Goal: Register for event/course

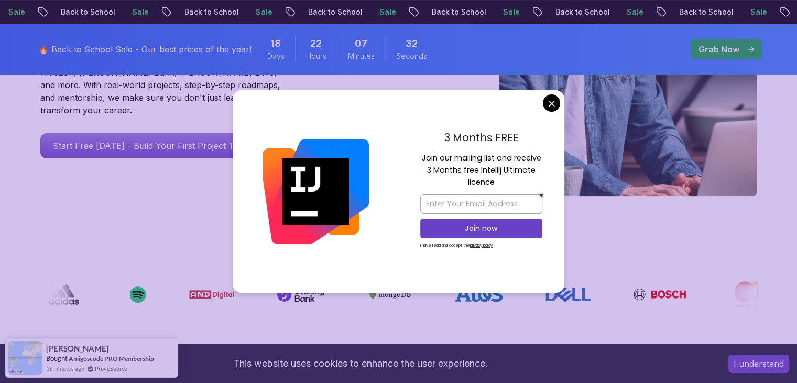
scroll to position [325, 0]
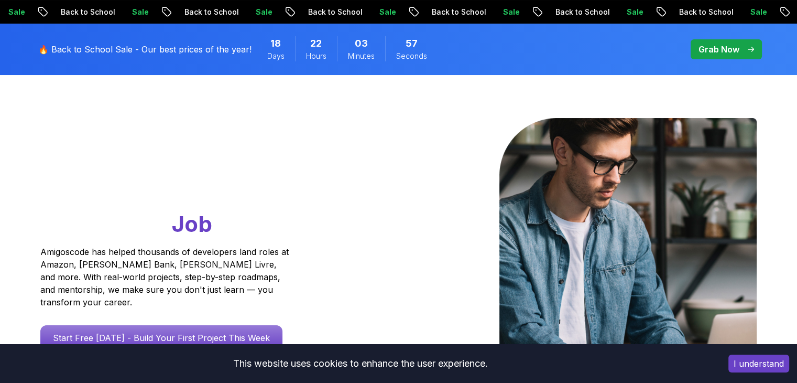
scroll to position [0, 0]
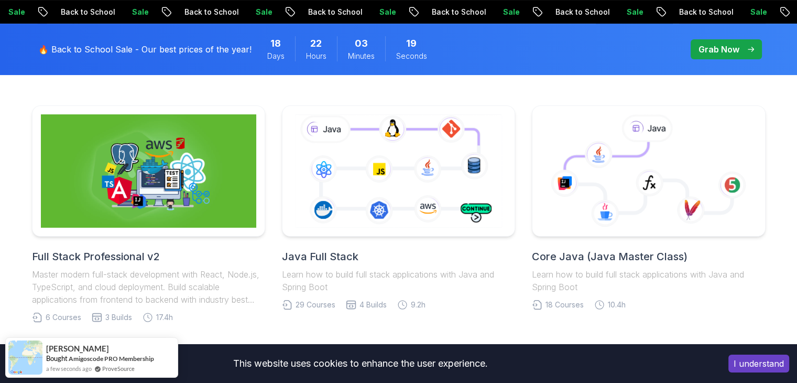
scroll to position [205, 0]
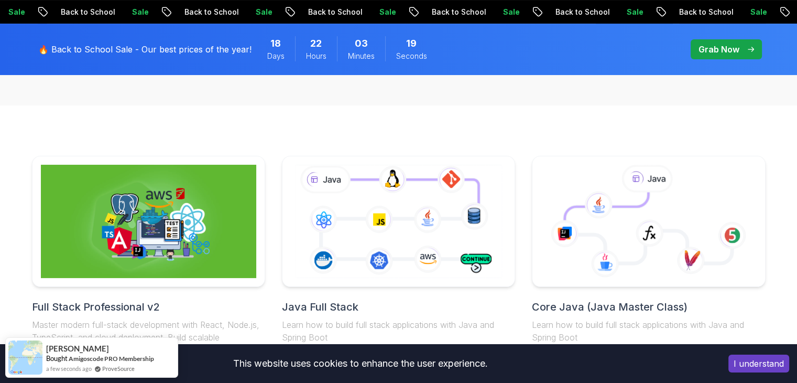
click at [610, 219] on icon at bounding box center [648, 227] width 167 height 71
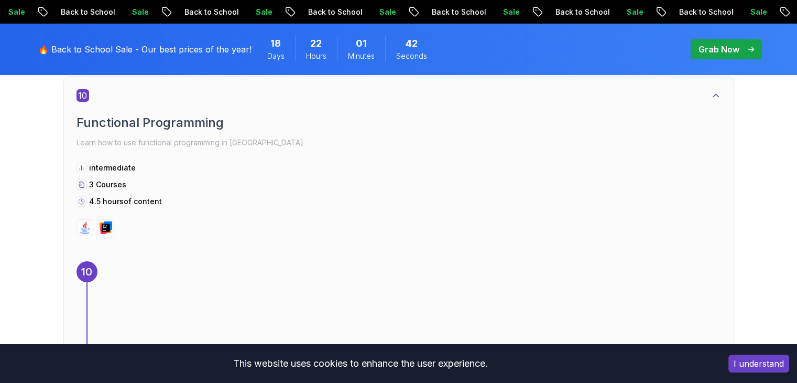
scroll to position [3945, 0]
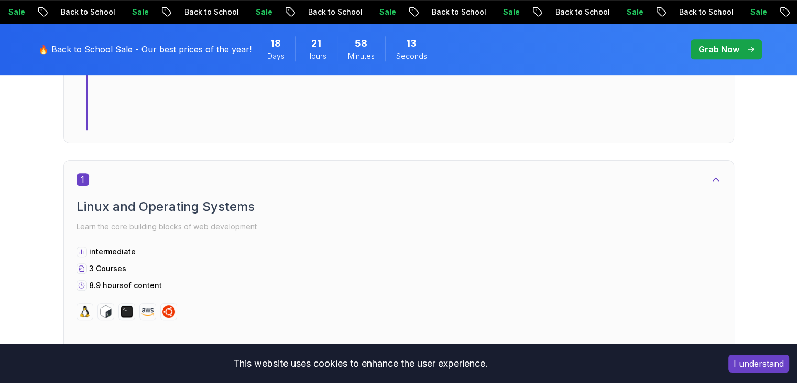
scroll to position [493, 0]
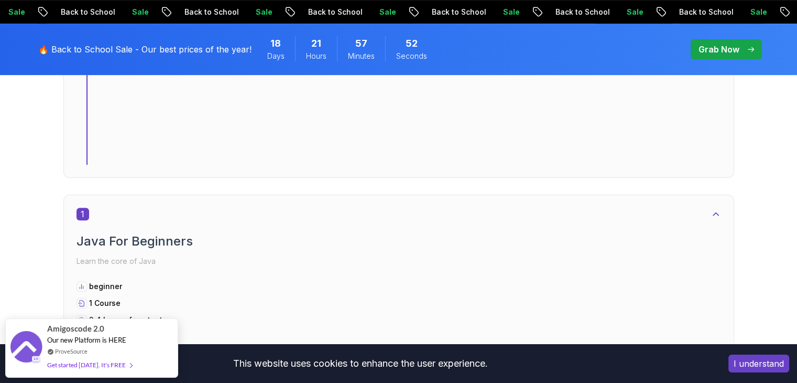
scroll to position [456, 0]
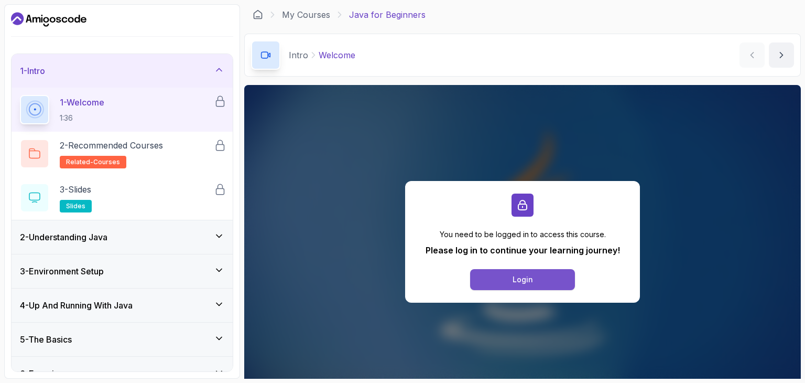
click at [504, 279] on button "Login" at bounding box center [522, 279] width 105 height 21
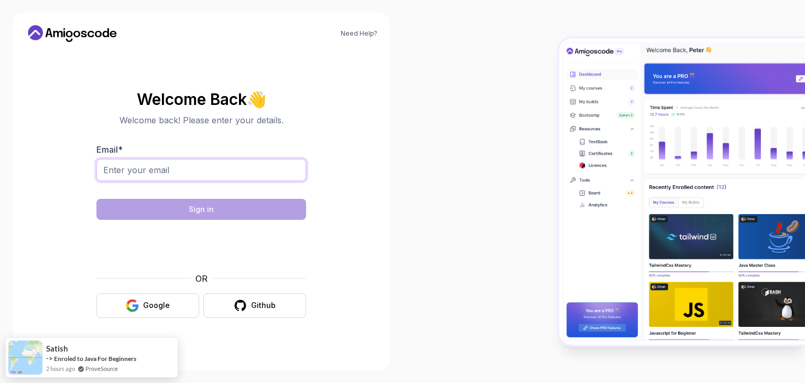
click at [238, 168] on input "Email *" at bounding box center [201, 170] width 210 height 22
type input "shettyhardhik928@gmail.com"
click at [331, 270] on section "Welcome Back 👋 Welcome back! Please enter your details. Email * shettyhardhik92…" at bounding box center [201, 204] width 352 height 248
click at [181, 308] on button "Google" at bounding box center [147, 305] width 103 height 25
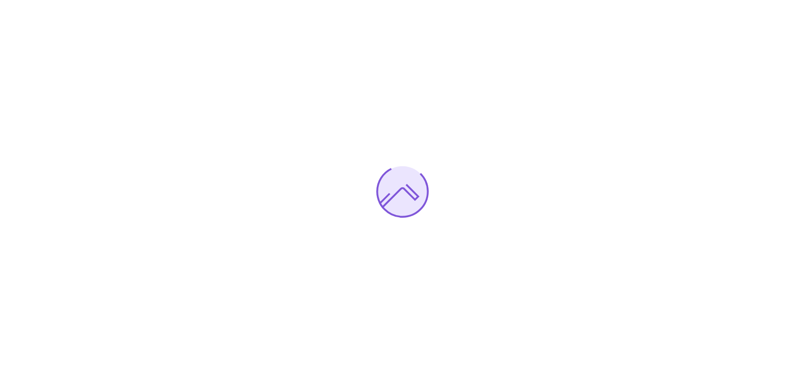
click at [597, 304] on div at bounding box center [402, 191] width 805 height 383
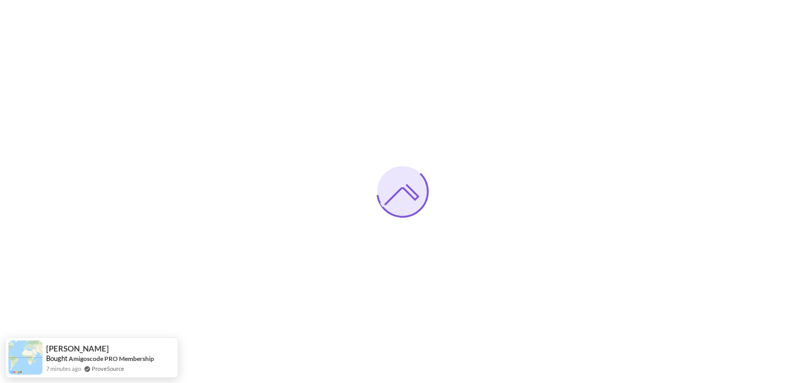
click at [597, 304] on div at bounding box center [402, 191] width 805 height 383
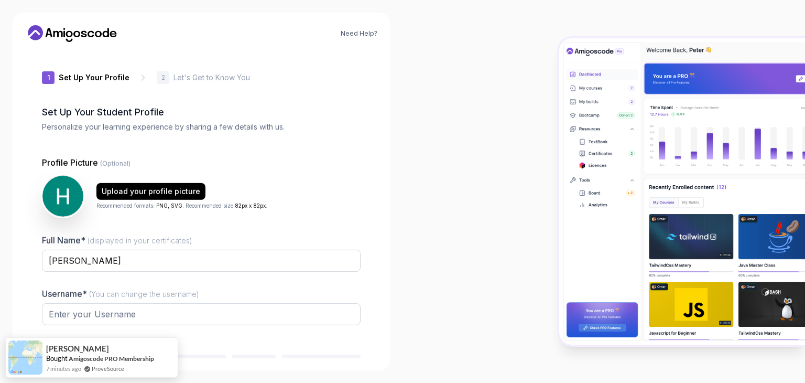
type input "zanyquokka75a2b"
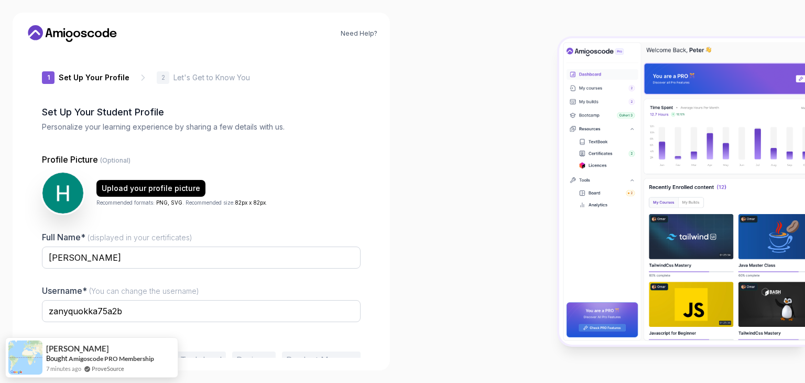
click at [711, 199] on img at bounding box center [682, 191] width 246 height 306
click at [433, 140] on div at bounding box center [604, 191] width 403 height 383
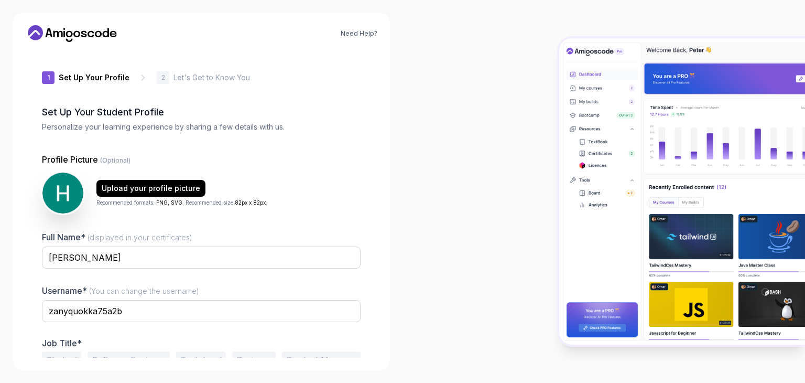
scroll to position [55, 0]
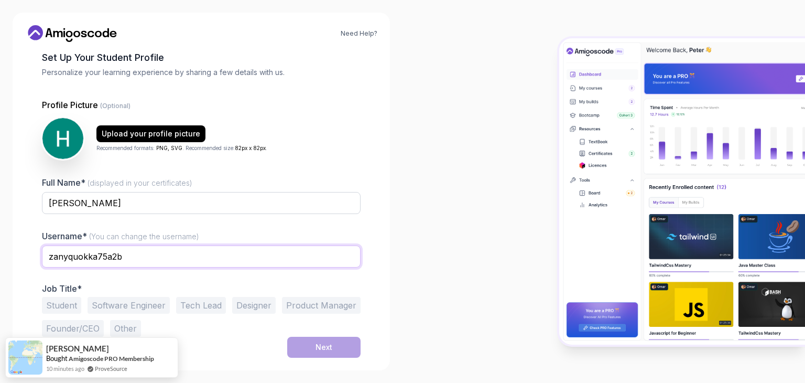
click at [220, 254] on input "zanyquokka75a2b" at bounding box center [201, 256] width 319 height 22
click at [67, 306] on button "Student" at bounding box center [61, 305] width 39 height 17
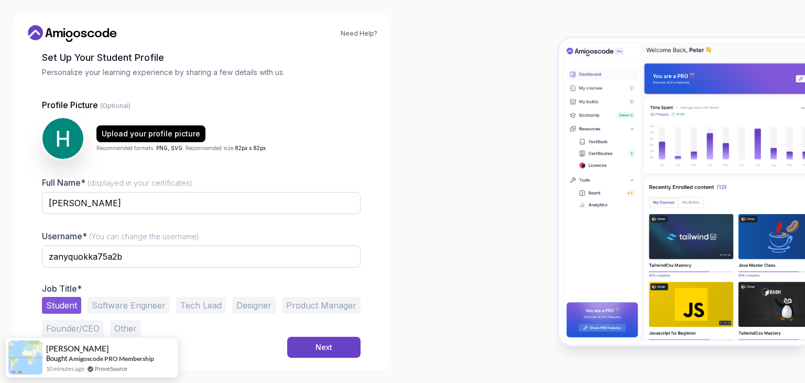
click at [333, 358] on div "Need Help? 1 Set Up Your Profile 1 Set Up Your Profile 2 Let's Get to Know You …" at bounding box center [201, 191] width 377 height 357
click at [323, 354] on button "Next" at bounding box center [323, 346] width 73 height 21
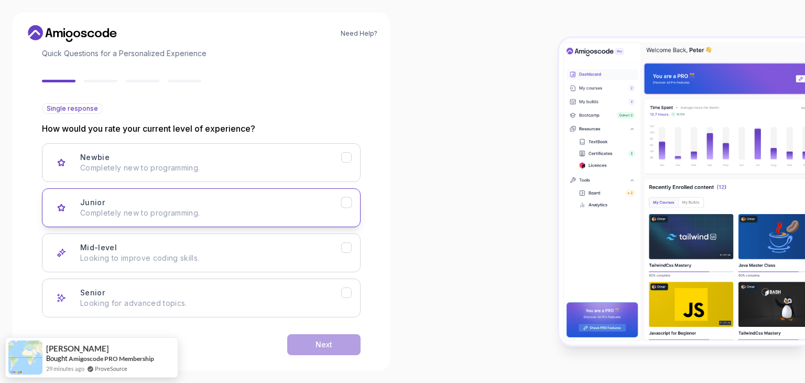
scroll to position [74, 0]
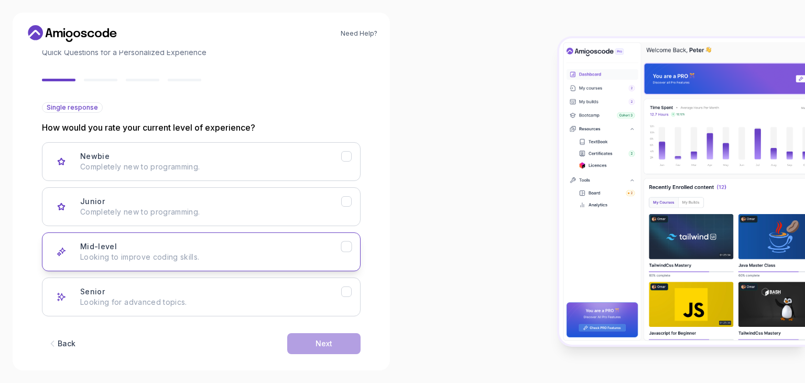
click at [245, 238] on button "Mid-level Looking to improve coding skills." at bounding box center [201, 251] width 319 height 39
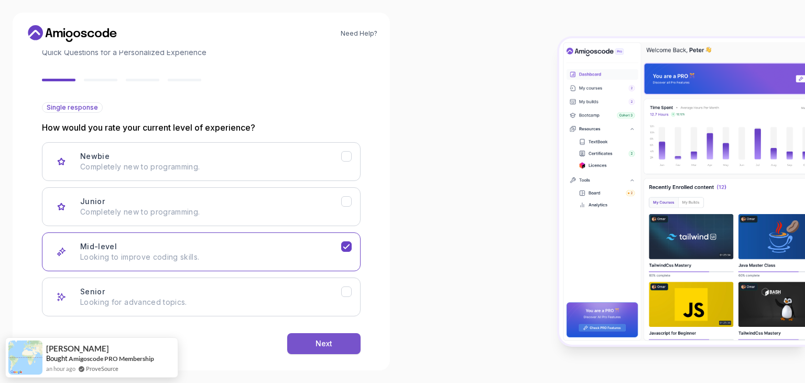
scroll to position [86, 0]
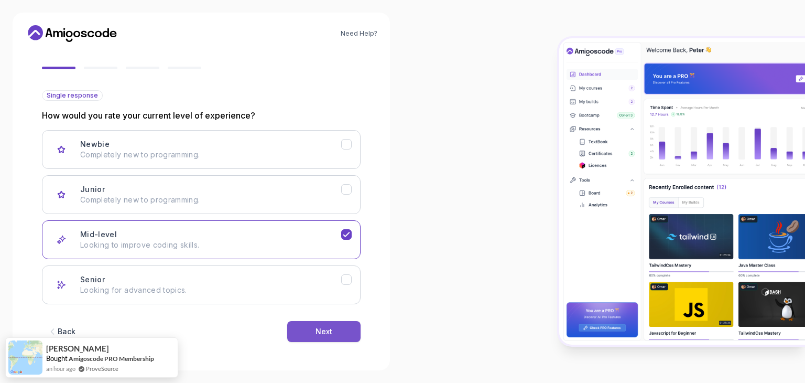
click at [331, 327] on div "Next" at bounding box center [324, 331] width 17 height 10
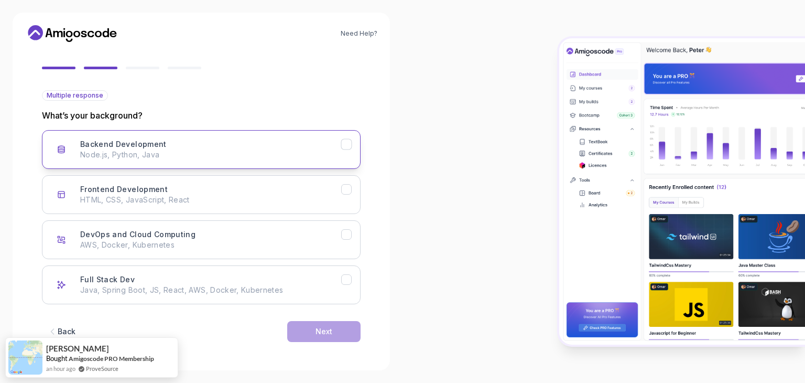
click at [279, 157] on p "Node.js, Python, Java" at bounding box center [210, 154] width 261 height 10
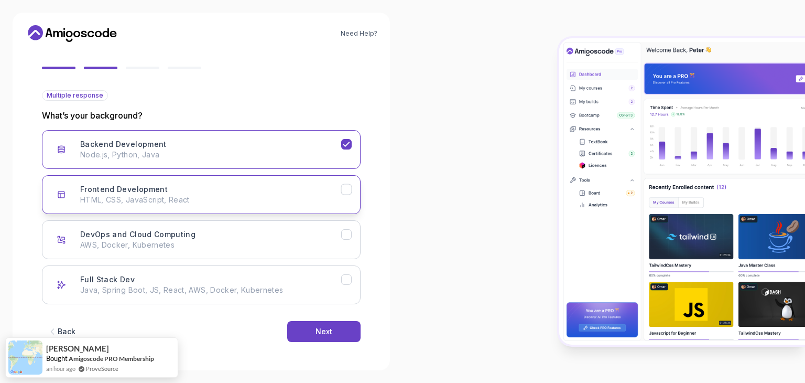
click at [284, 187] on div "Frontend Development HTML, CSS, JavaScript, React" at bounding box center [210, 194] width 261 height 21
click at [295, 222] on button "DevOps and Cloud Computing AWS, Docker, Kubernetes" at bounding box center [201, 239] width 319 height 39
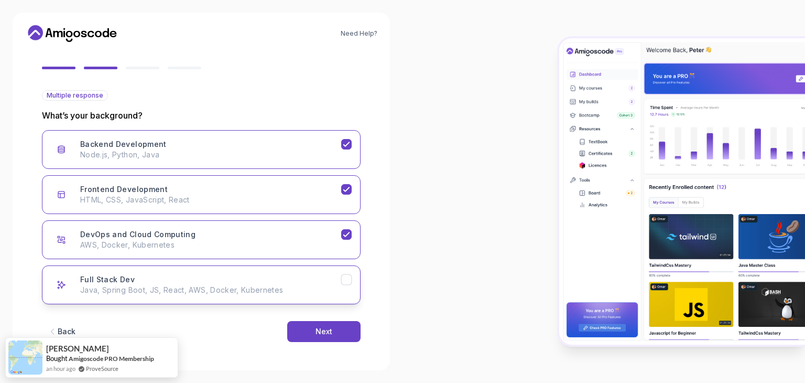
click at [298, 288] on p "Java, Spring Boot, JS, React, AWS, Docker, Kubernetes" at bounding box center [210, 290] width 261 height 10
click at [316, 328] on div "Next" at bounding box center [324, 331] width 17 height 10
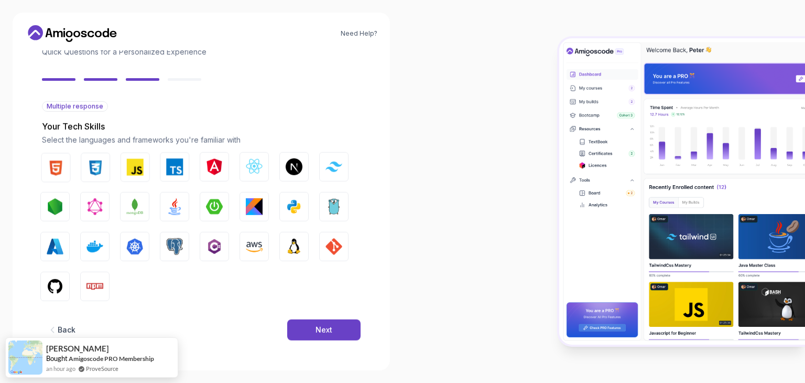
scroll to position [75, 0]
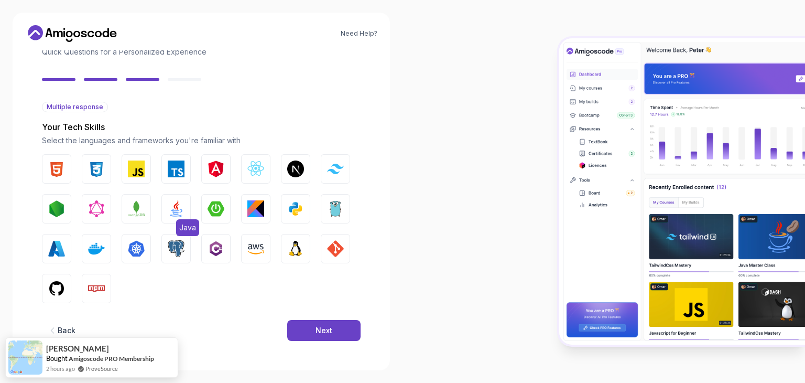
click at [172, 201] on img "button" at bounding box center [176, 208] width 17 height 17
click at [46, 169] on button "HTML" at bounding box center [56, 168] width 29 height 29
click at [107, 173] on button "CSS" at bounding box center [96, 168] width 29 height 29
click at [143, 175] on img "button" at bounding box center [136, 168] width 17 height 17
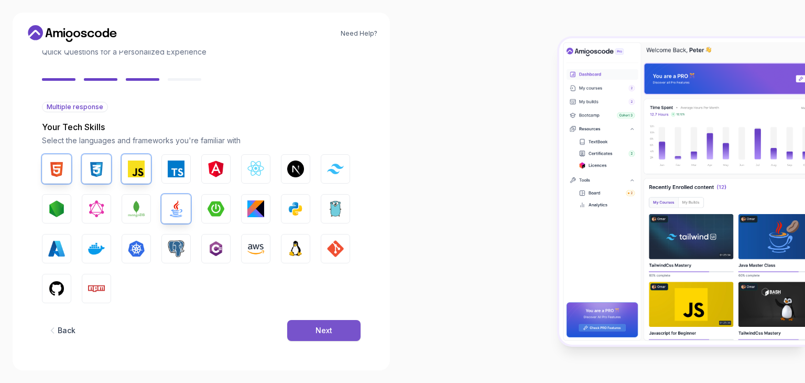
click at [337, 327] on button "Next" at bounding box center [323, 330] width 73 height 21
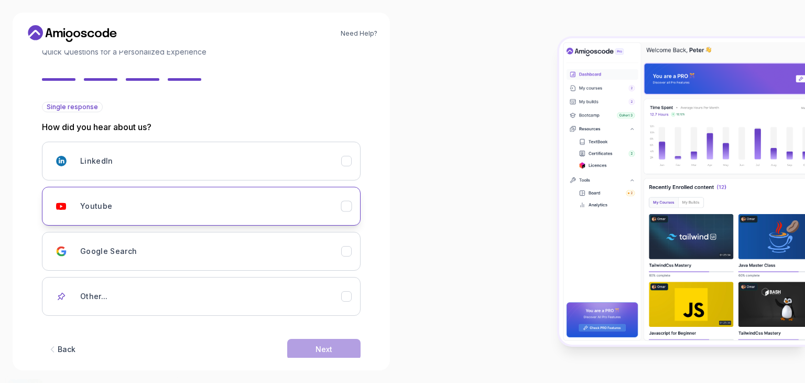
scroll to position [93, 0]
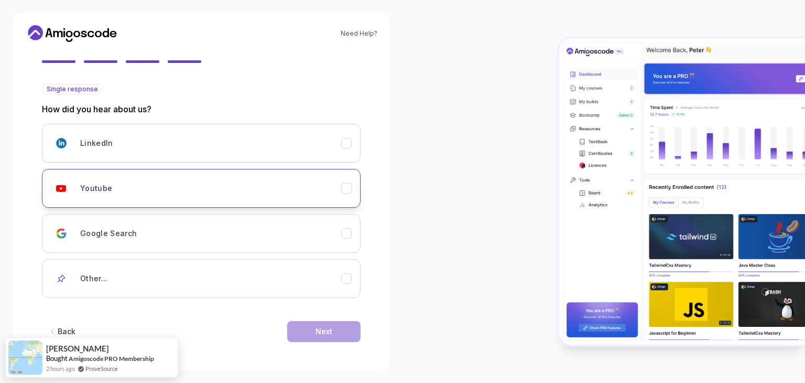
click at [258, 191] on div "Youtube" at bounding box center [210, 188] width 261 height 21
click at [329, 333] on div "Next" at bounding box center [324, 331] width 17 height 10
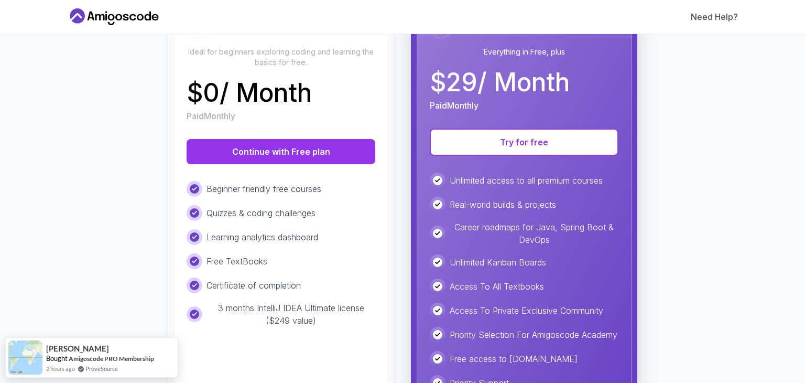
scroll to position [143, 0]
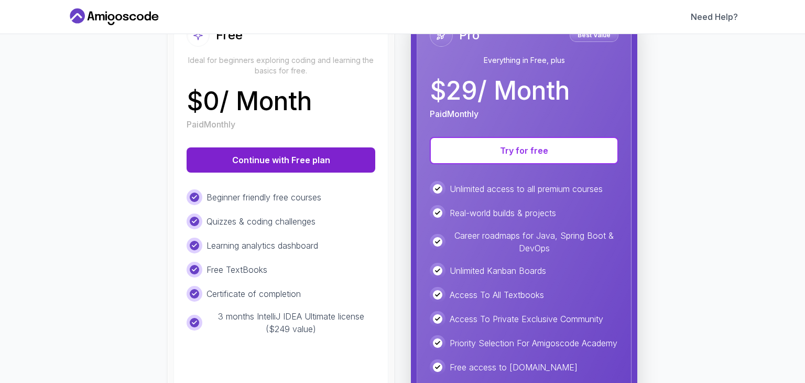
click at [312, 162] on button "Continue with Free plan" at bounding box center [281, 159] width 189 height 25
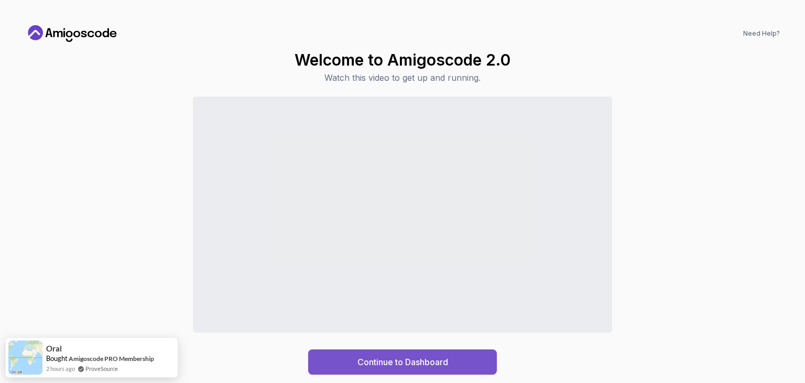
click at [423, 366] on div "Continue to Dashboard" at bounding box center [402, 361] width 91 height 13
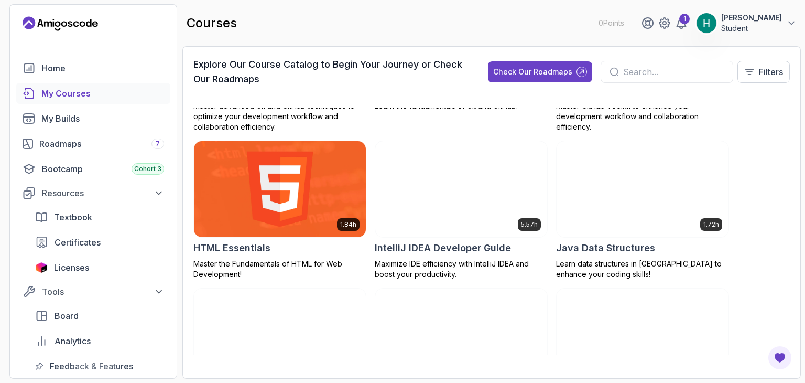
scroll to position [626, 0]
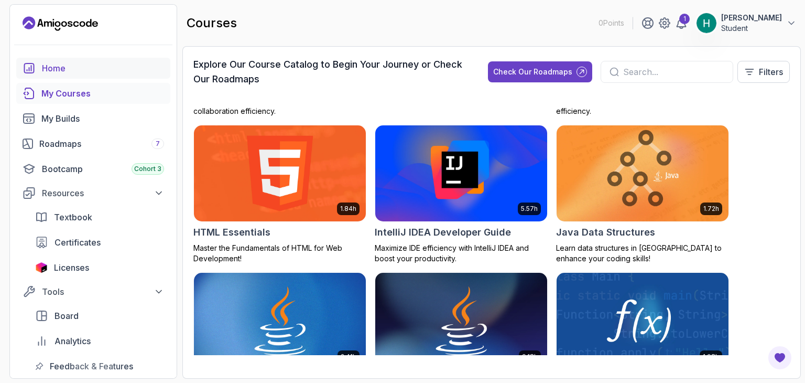
click at [101, 75] on link "Home" at bounding box center [93, 68] width 154 height 21
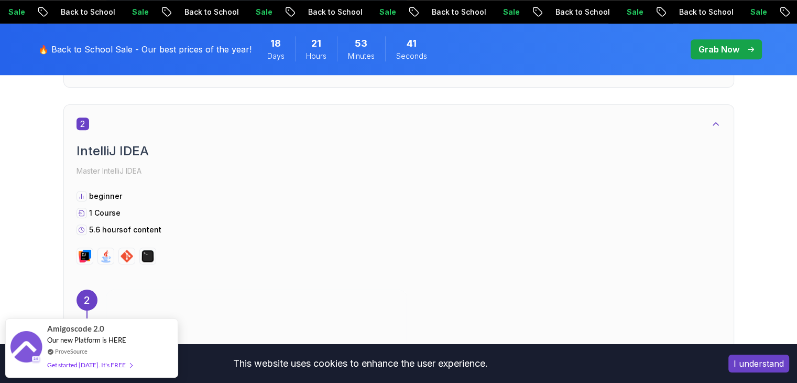
scroll to position [928, 0]
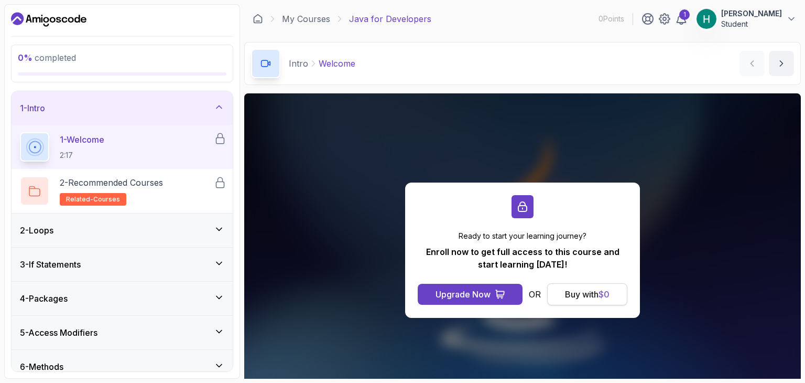
click at [572, 293] on div "Buy with $ 0" at bounding box center [587, 294] width 45 height 13
click at [578, 297] on div "Buy with $ 0" at bounding box center [587, 294] width 45 height 13
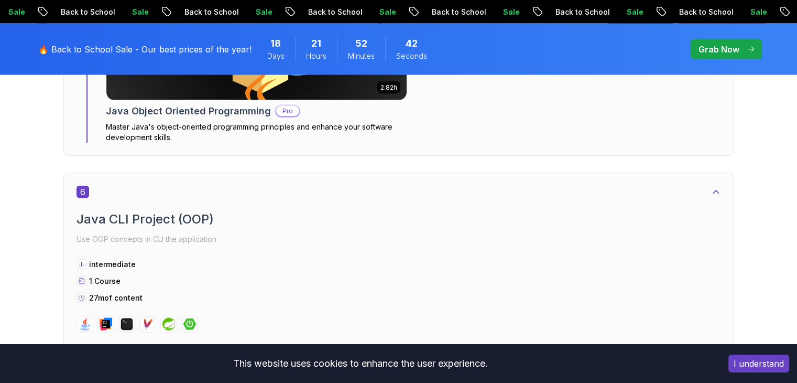
scroll to position [2350, 0]
